Goal: Task Accomplishment & Management: Manage account settings

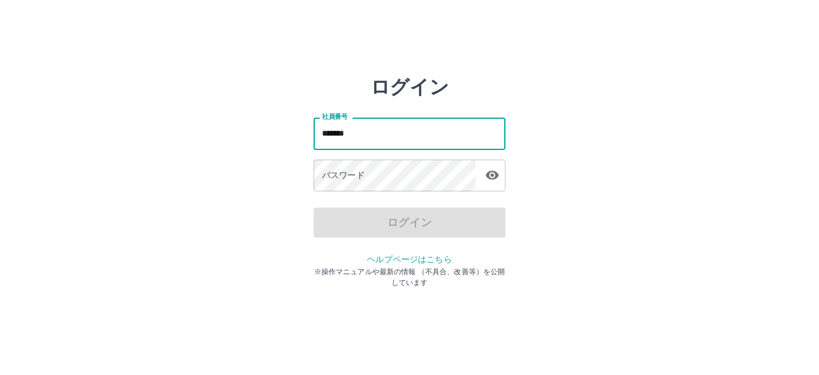
type input "*******"
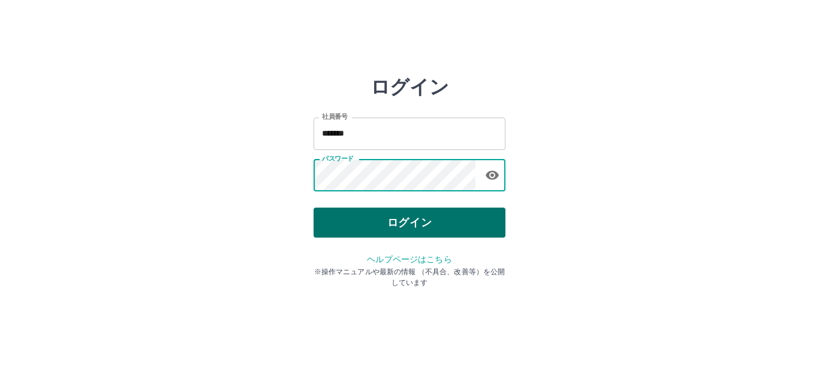
click at [422, 215] on button "ログイン" at bounding box center [409, 222] width 192 height 30
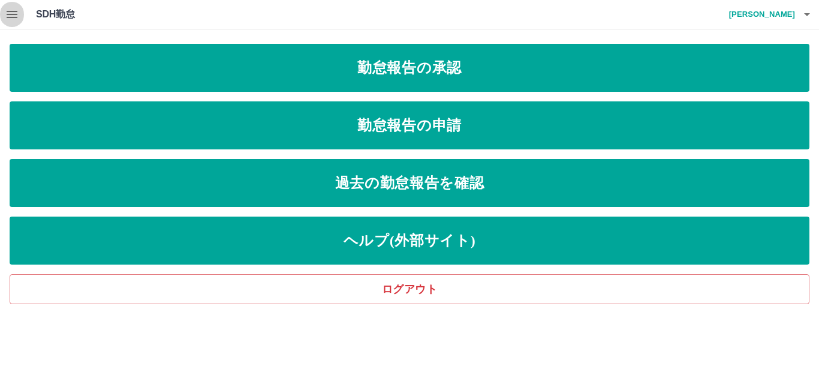
click at [9, 10] on icon "button" at bounding box center [12, 14] width 14 height 14
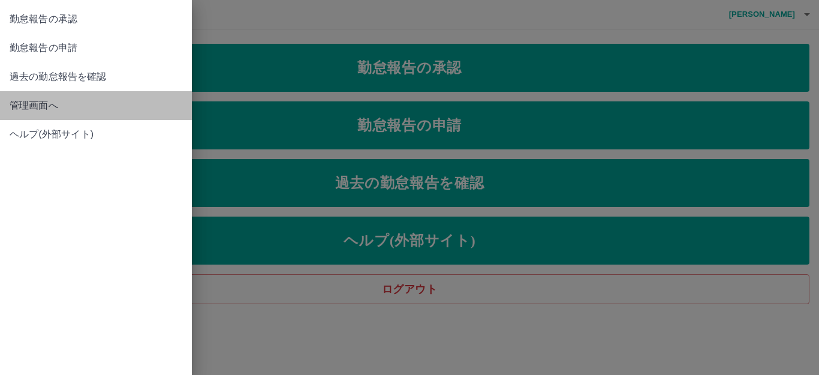
click at [16, 106] on span "管理画面へ" at bounding box center [96, 105] width 173 height 14
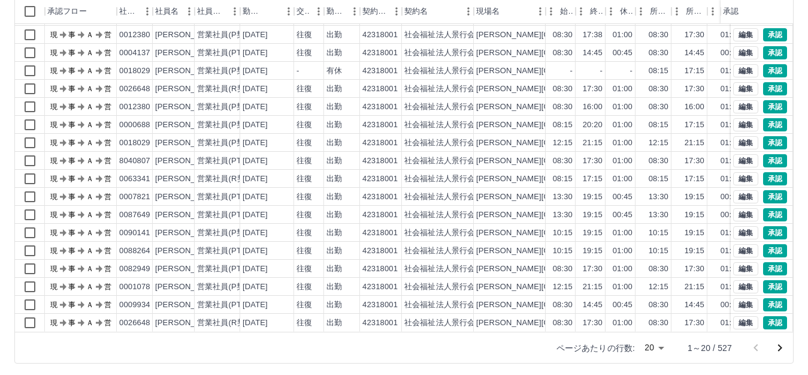
scroll to position [132, 0]
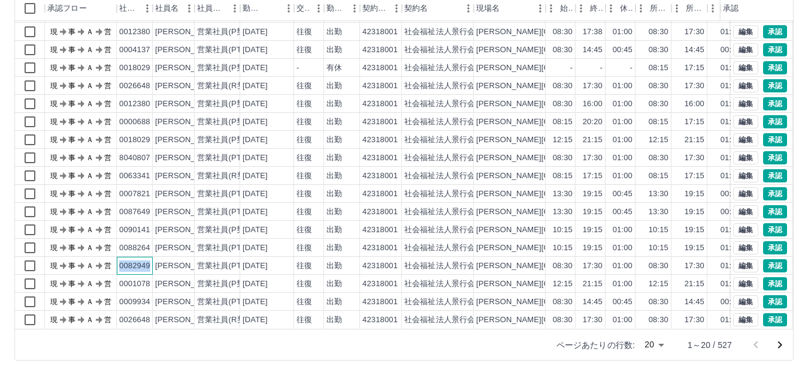
drag, startPoint x: 119, startPoint y: 255, endPoint x: 149, endPoint y: 253, distance: 30.0
click at [149, 260] on div "0082949" at bounding box center [134, 265] width 31 height 11
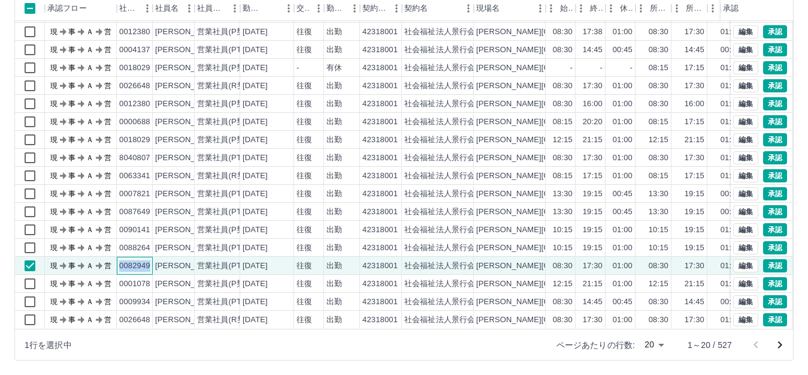
copy div "0082949"
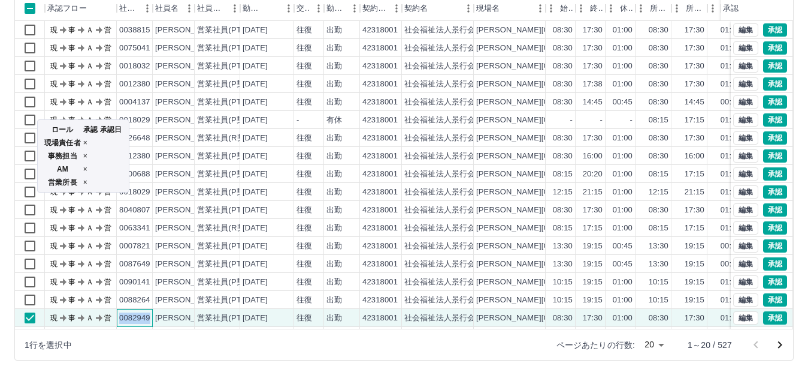
scroll to position [0, 0]
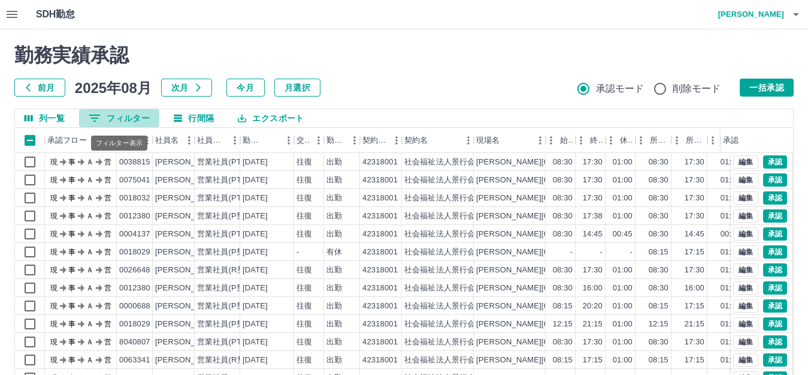
click at [141, 116] on button "0 フィルター" at bounding box center [119, 118] width 80 height 18
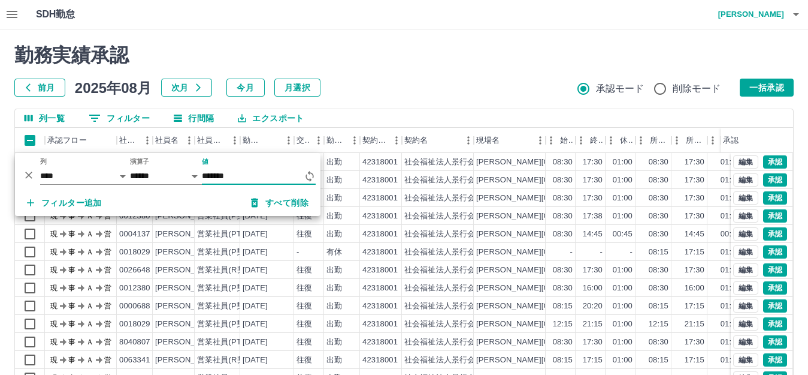
type input "*******"
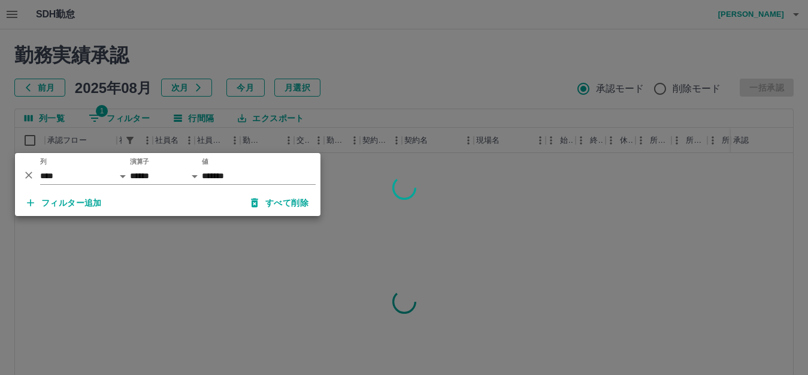
click at [485, 52] on div at bounding box center [404, 187] width 808 height 375
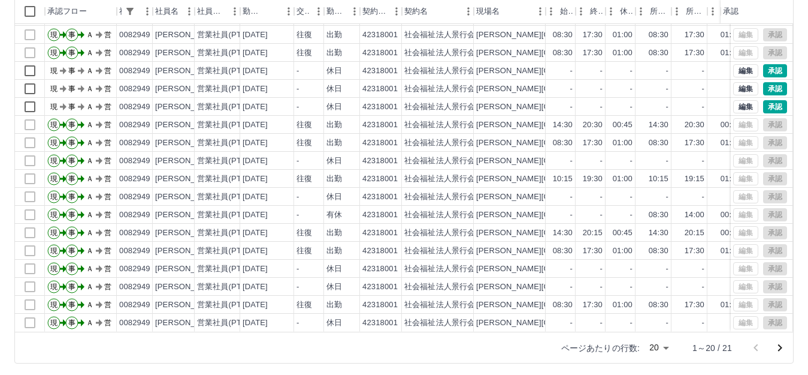
scroll to position [132, 0]
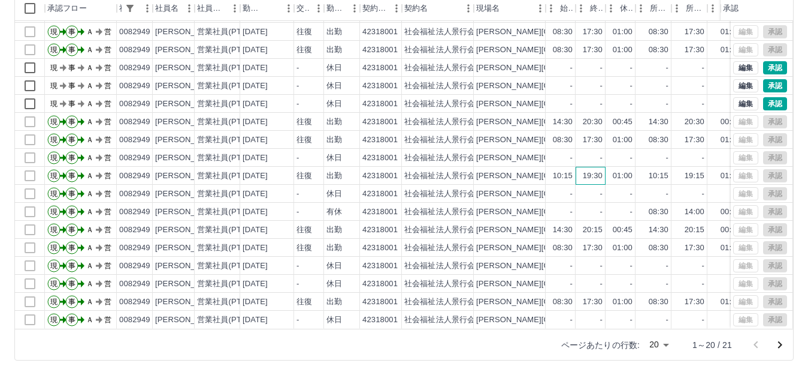
click at [599, 170] on div "19:30" at bounding box center [593, 175] width 20 height 11
click at [584, 170] on div "19:30" at bounding box center [593, 175] width 20 height 11
click at [599, 116] on div "20:30" at bounding box center [593, 121] width 20 height 11
click at [734, 115] on div "編集 承認" at bounding box center [761, 121] width 54 height 13
click at [594, 170] on div "19:30" at bounding box center [593, 175] width 20 height 11
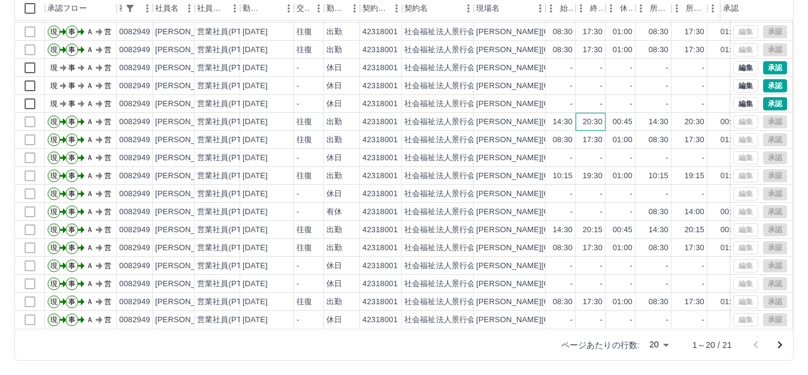
click at [599, 116] on div "20:30" at bounding box center [593, 121] width 20 height 11
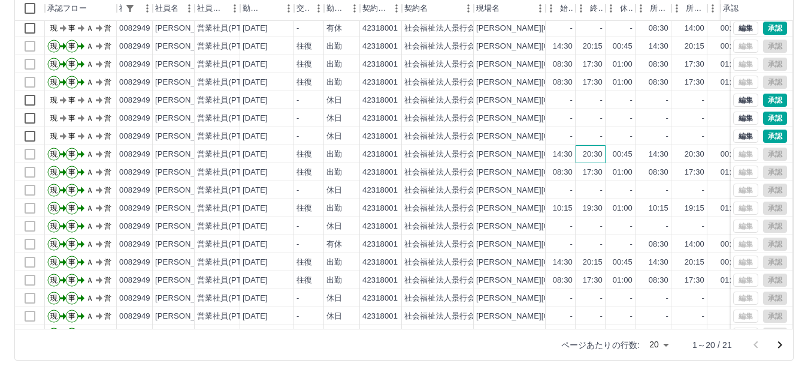
scroll to position [2, 0]
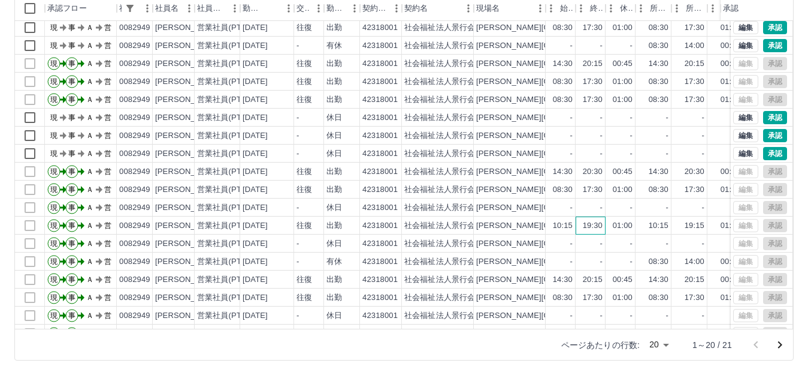
click at [599, 230] on div "19:30" at bounding box center [593, 225] width 20 height 11
click at [594, 169] on div "20:30" at bounding box center [593, 171] width 20 height 11
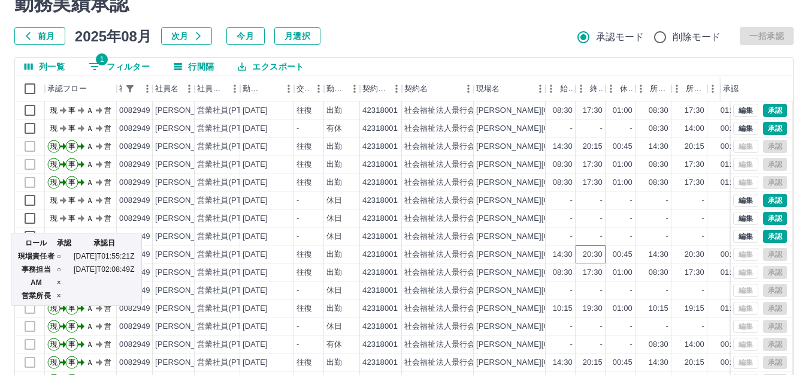
scroll to position [0, 0]
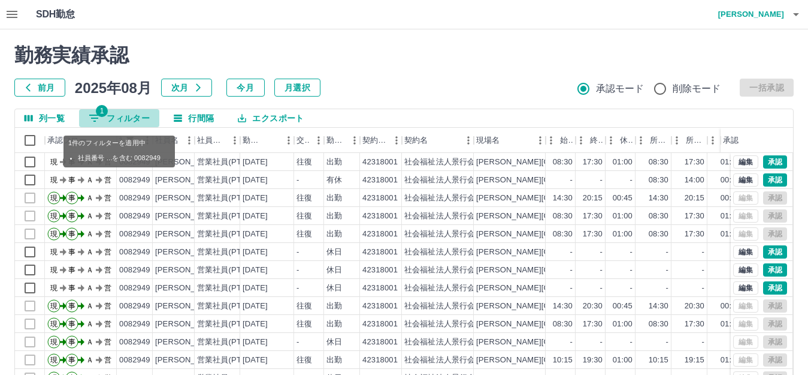
click at [131, 114] on button "1 フィルター" at bounding box center [119, 118] width 80 height 18
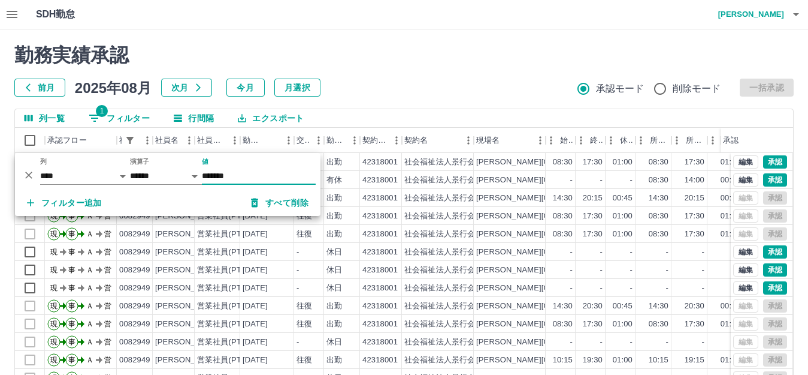
drag, startPoint x: 259, startPoint y: 170, endPoint x: 18, endPoint y: 154, distance: 242.1
click at [18, 154] on div "*** ** 列 **** *** **** *** *** **** ***** *** *** ** ** ** **** **** **** ** **…" at bounding box center [168, 171] width 306 height 37
click at [426, 24] on div "SDH勤怠 [PERSON_NAME]" at bounding box center [404, 14] width 808 height 29
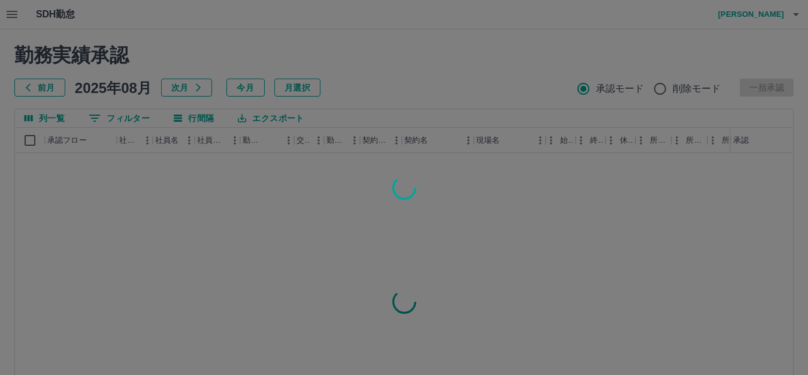
click at [426, 40] on div at bounding box center [404, 187] width 808 height 375
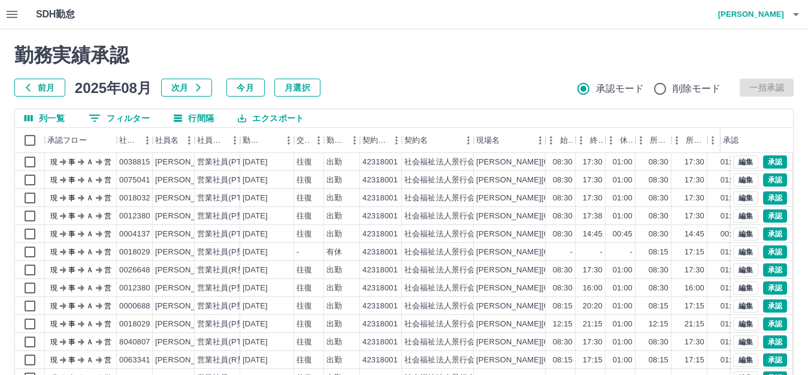
click at [796, 17] on icon "button" at bounding box center [796, 14] width 14 height 14
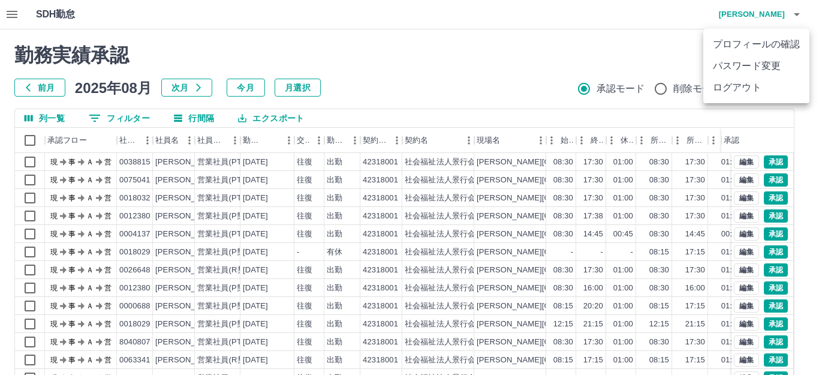
click at [781, 88] on li "ログアウト" at bounding box center [756, 88] width 106 height 22
